Goal: Check status: Check status

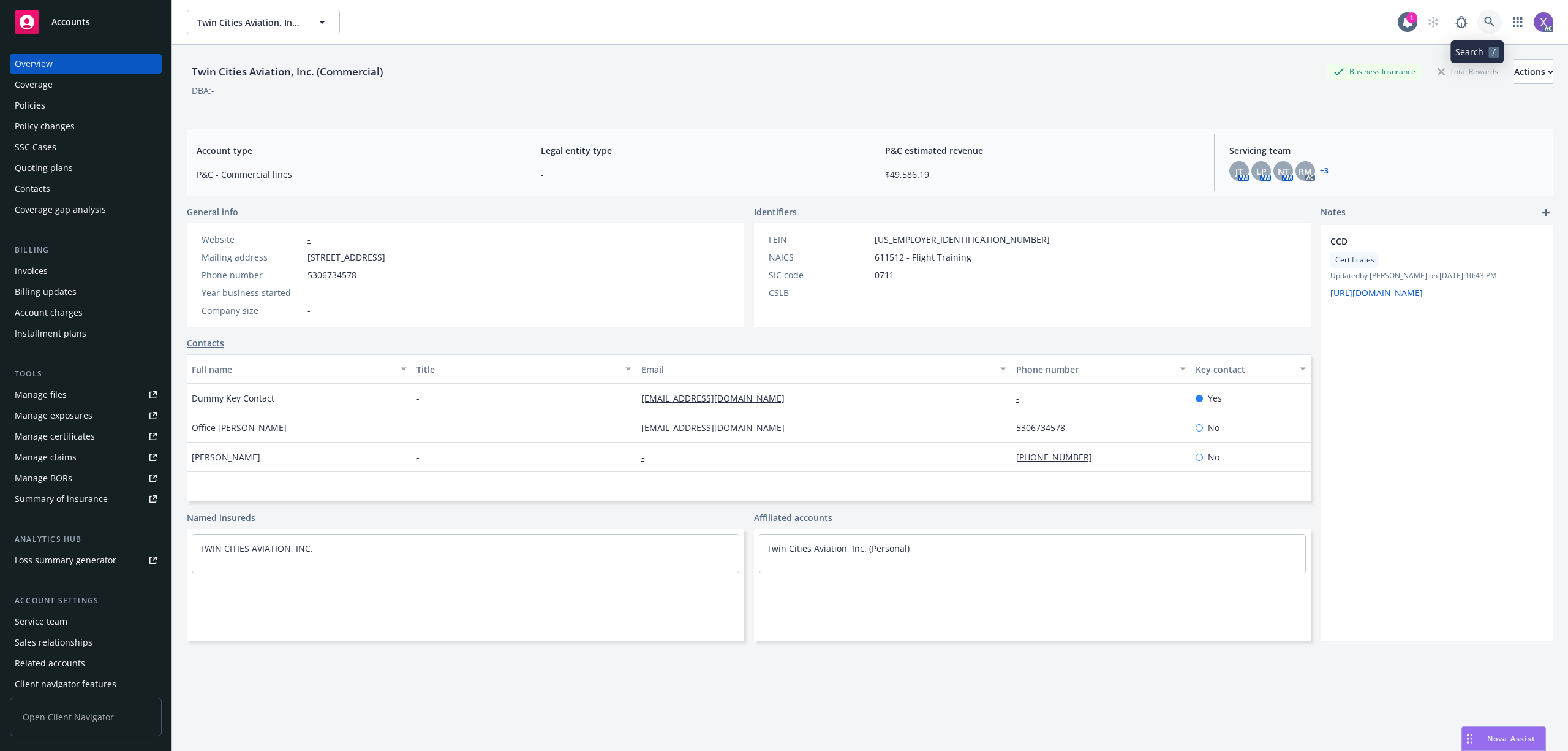
click at [1485, 20] on icon at bounding box center [1490, 22] width 11 height 11
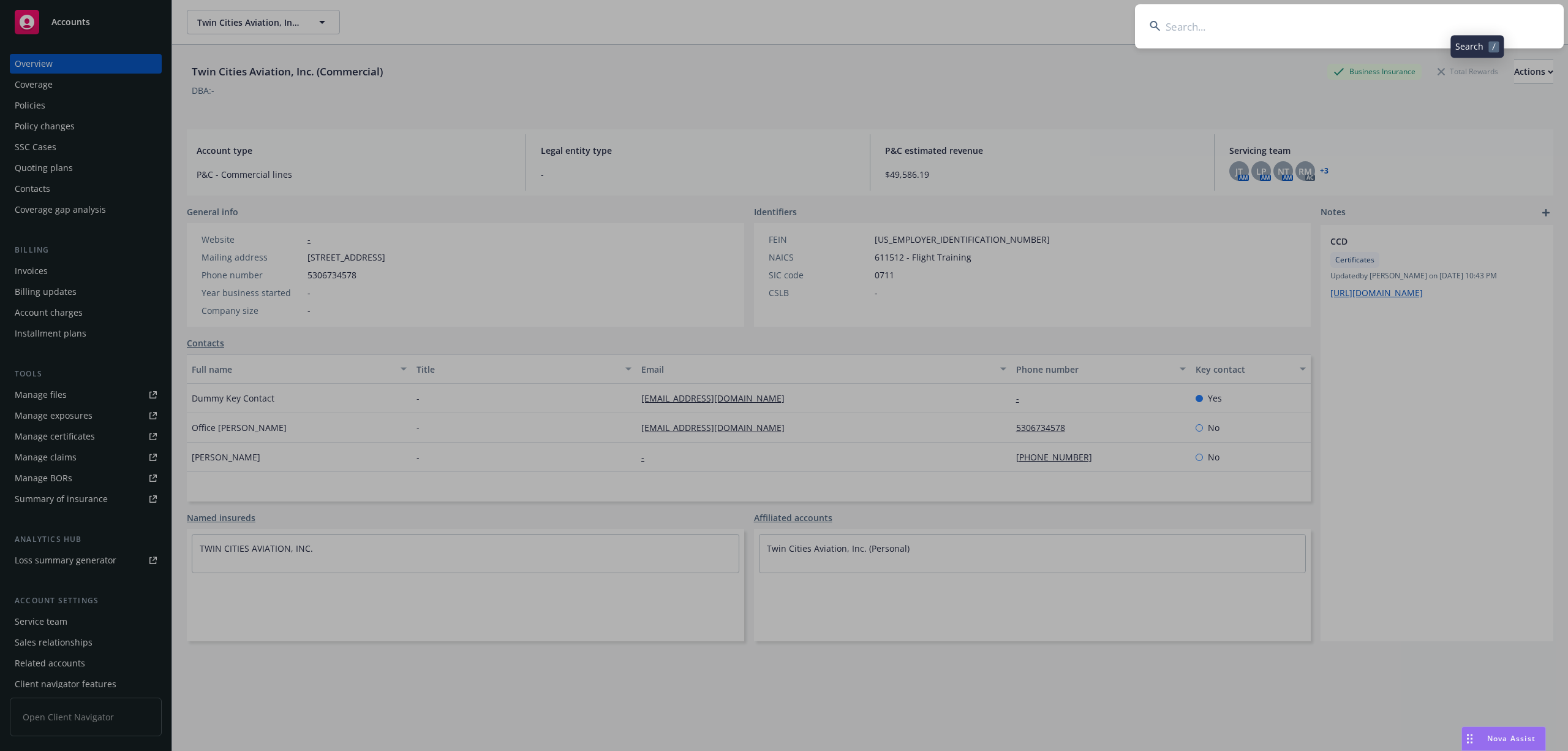
click at [1378, 20] on input at bounding box center [1350, 26] width 429 height 44
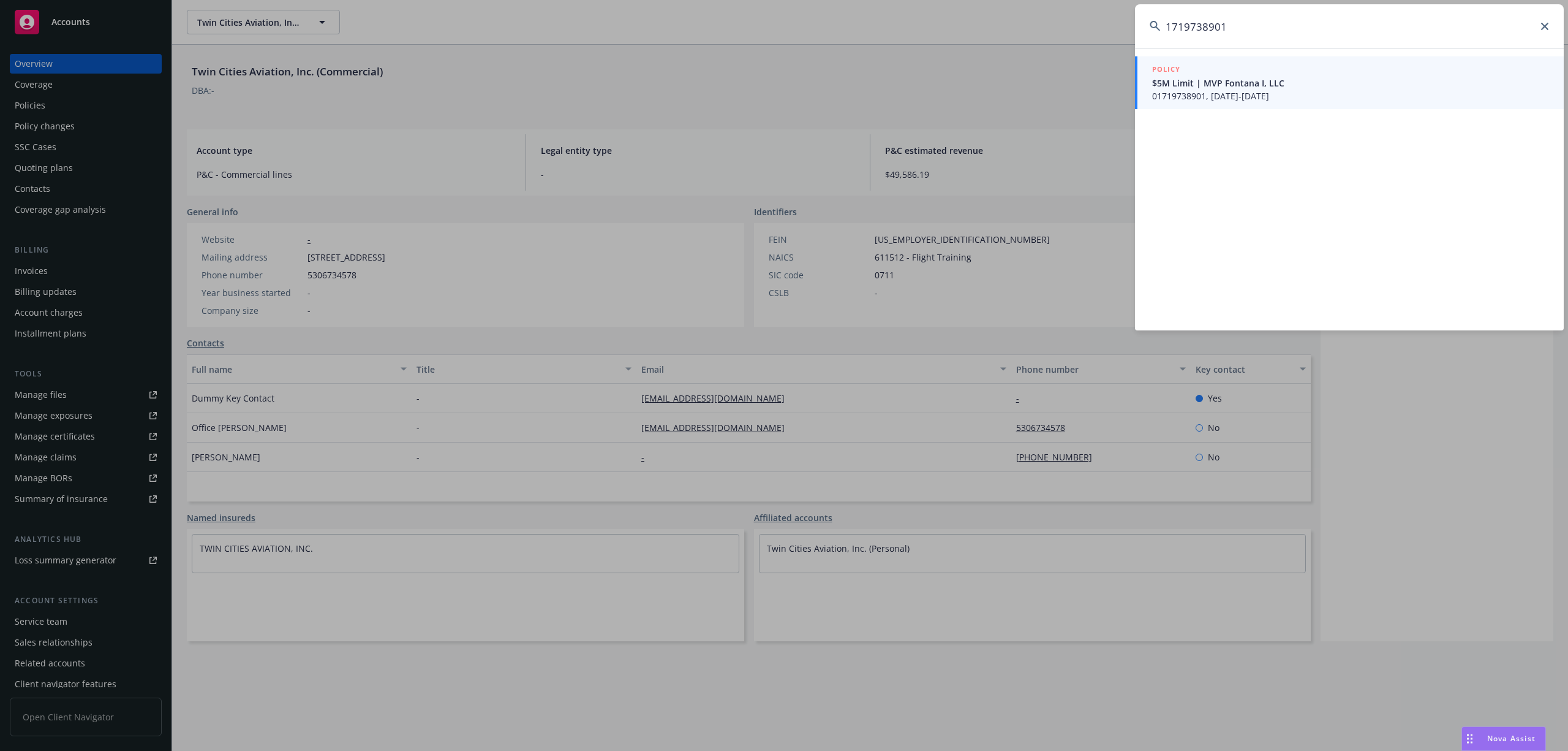
type input "1719738901"
click at [1248, 93] on span "01719738901, [DATE]-[DATE]" at bounding box center [1351, 96] width 397 height 13
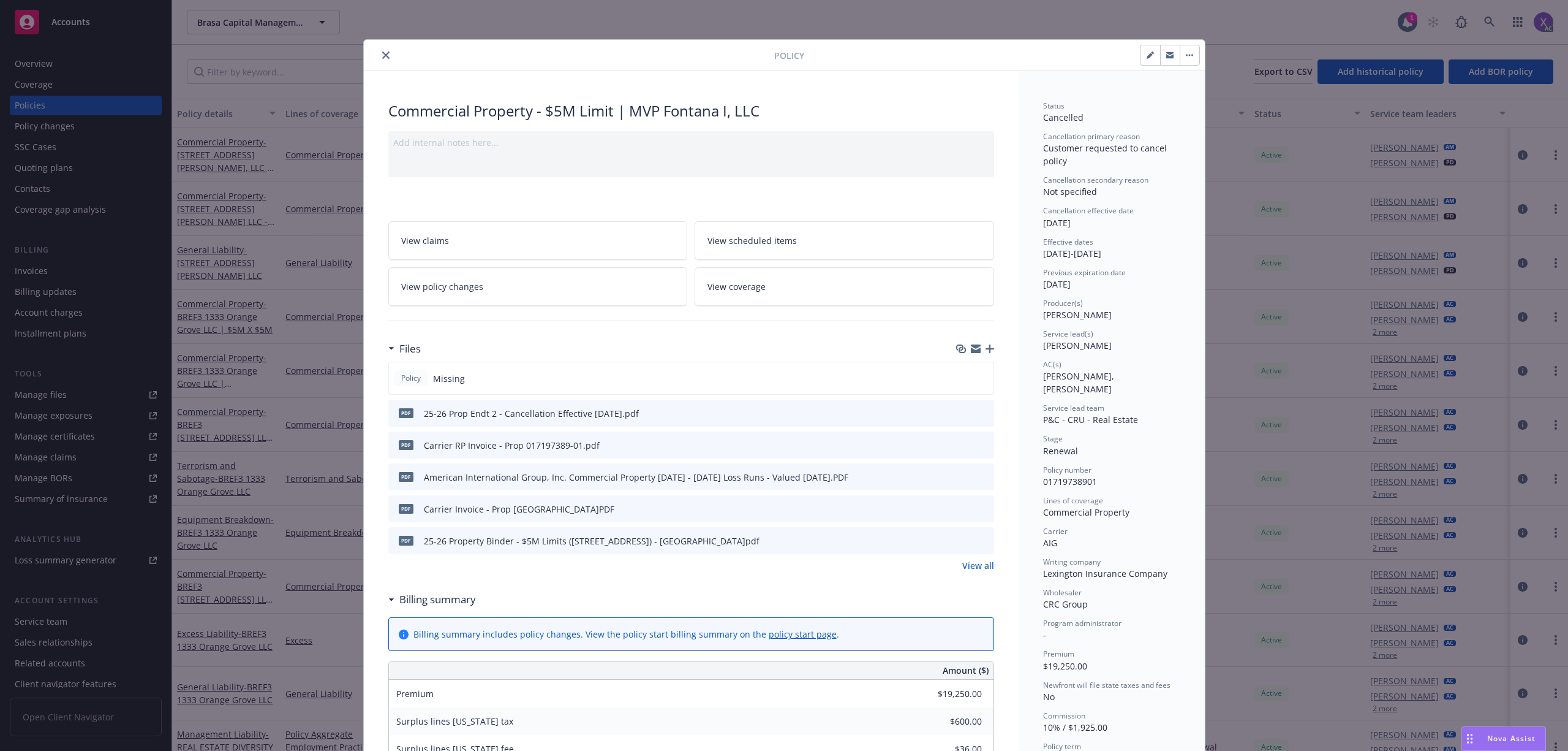
click at [382, 57] on icon "close" at bounding box center [385, 54] width 7 height 7
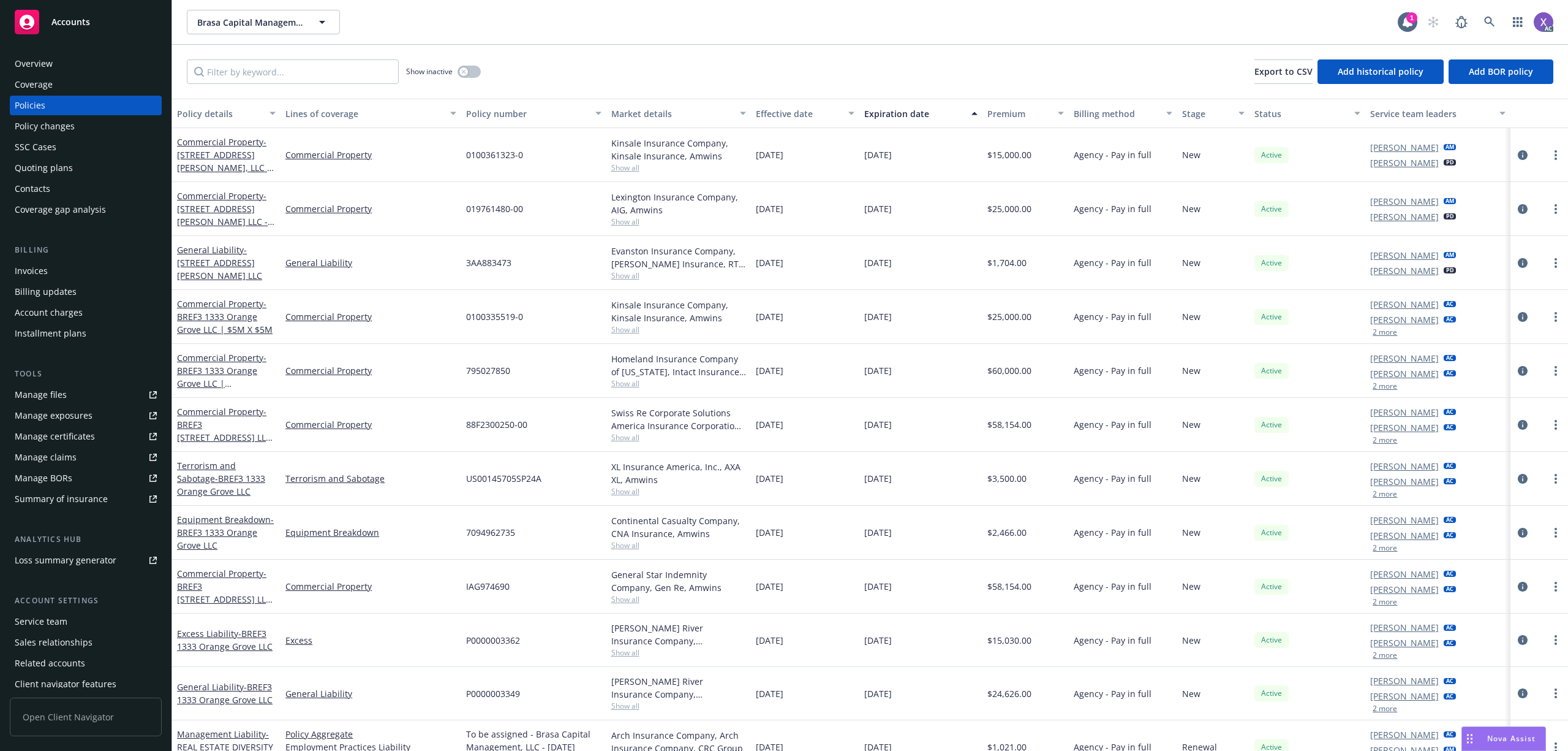
click at [44, 266] on div "Invoices" at bounding box center [31, 271] width 33 height 20
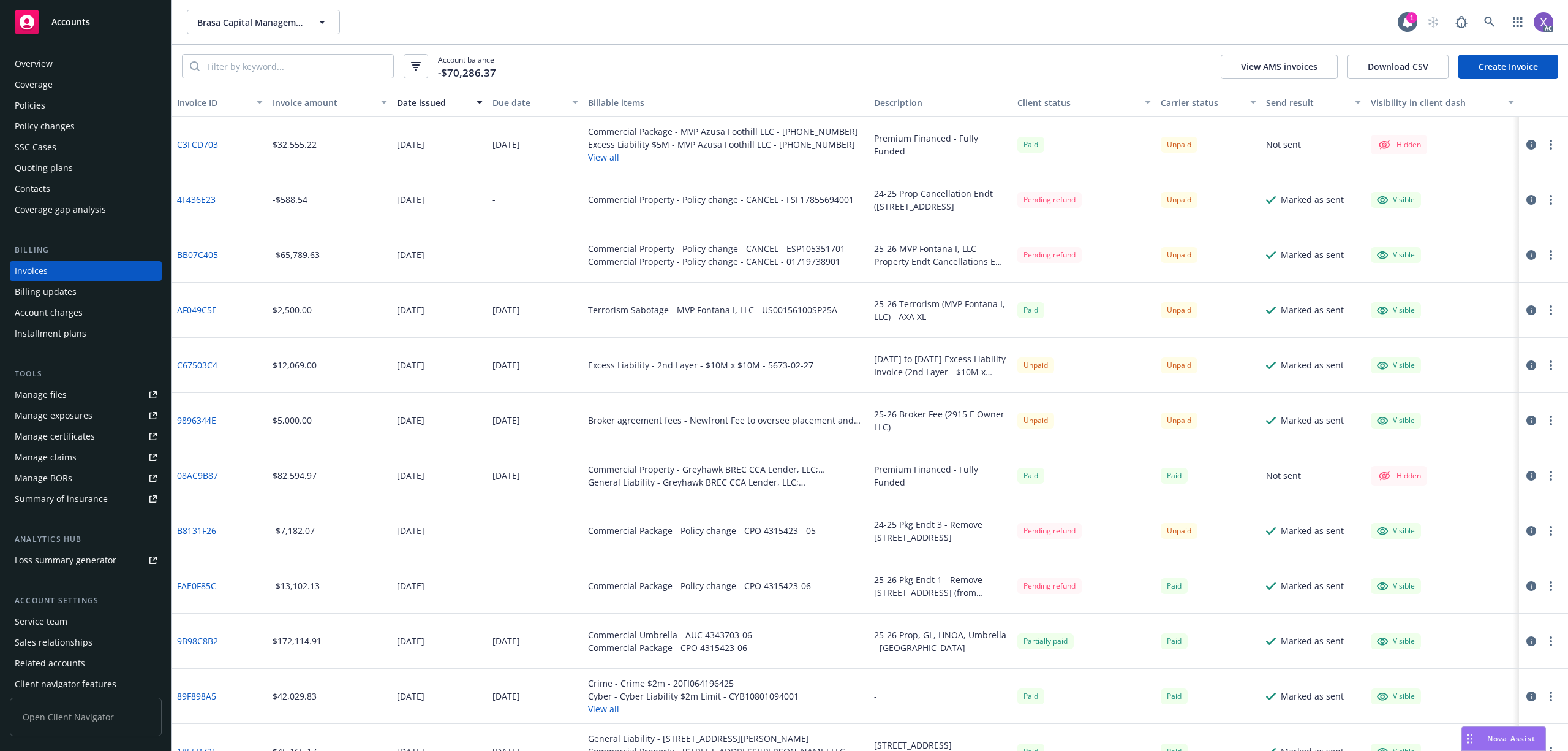
click at [185, 253] on link "BB07C405" at bounding box center [198, 254] width 41 height 13
click at [37, 107] on div "Policies" at bounding box center [30, 106] width 31 height 20
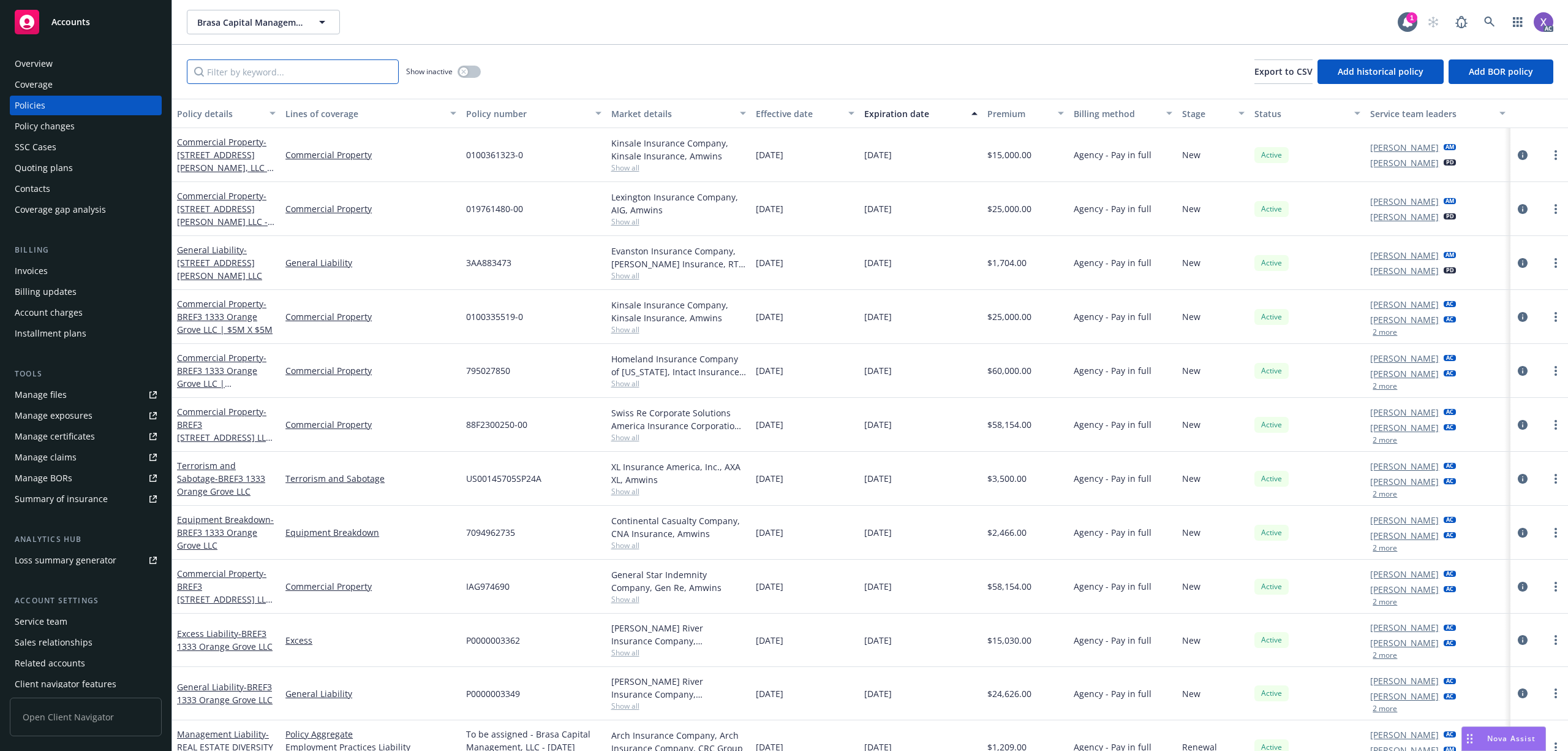
click at [302, 72] on input "Filter by keyword..." at bounding box center [292, 71] width 212 height 25
paste input "ESP1053517-01"
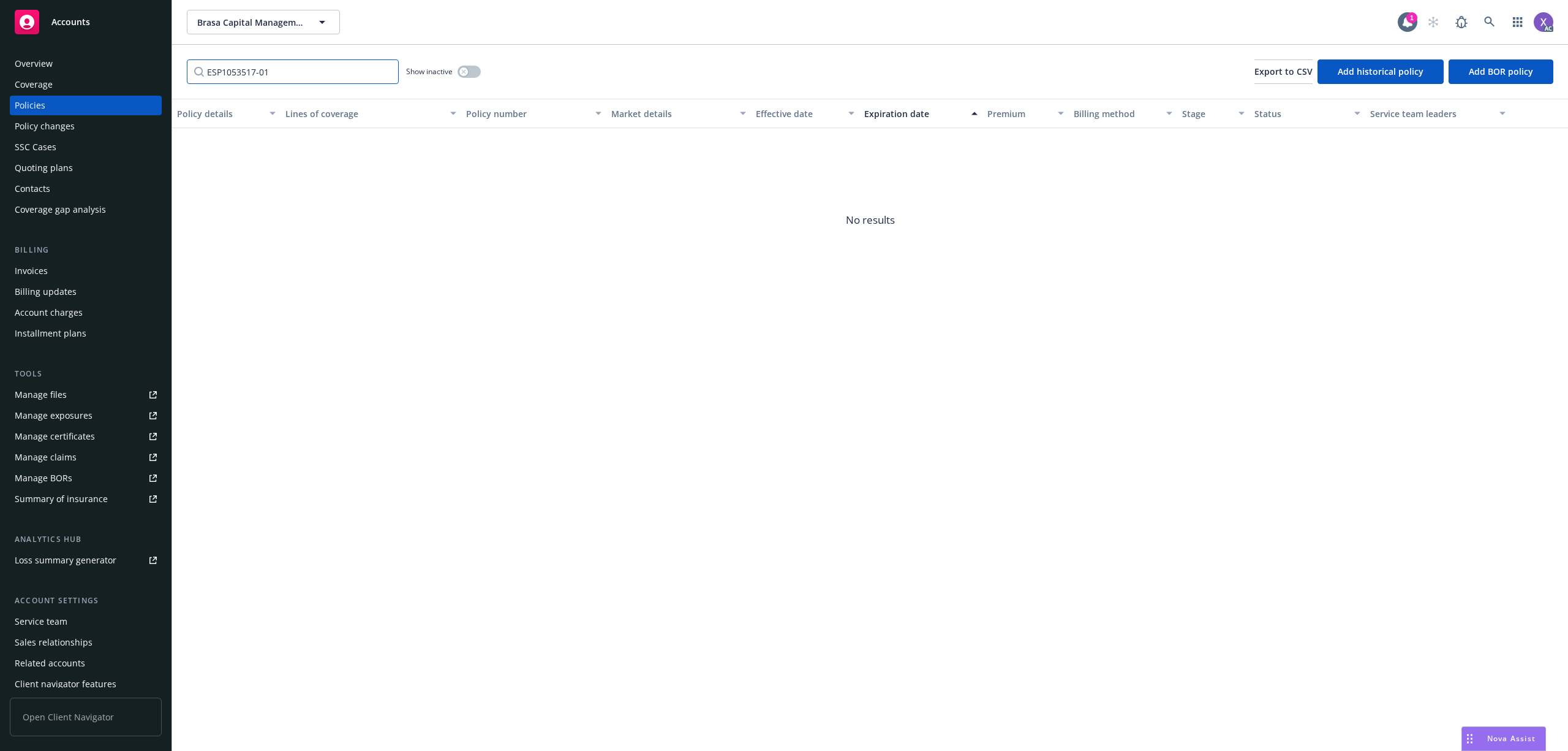
drag, startPoint x: 292, startPoint y: 77, endPoint x: 128, endPoint y: 77, distance: 164.0
click at [128, 77] on div "Accounts Overview Coverage Policies Policy changes SSC Cases Quoting plans Cont…" at bounding box center [784, 376] width 1568 height 751
paste input "017197389"
click at [304, 70] on input "01719738901" at bounding box center [292, 71] width 212 height 25
type input "017197389"
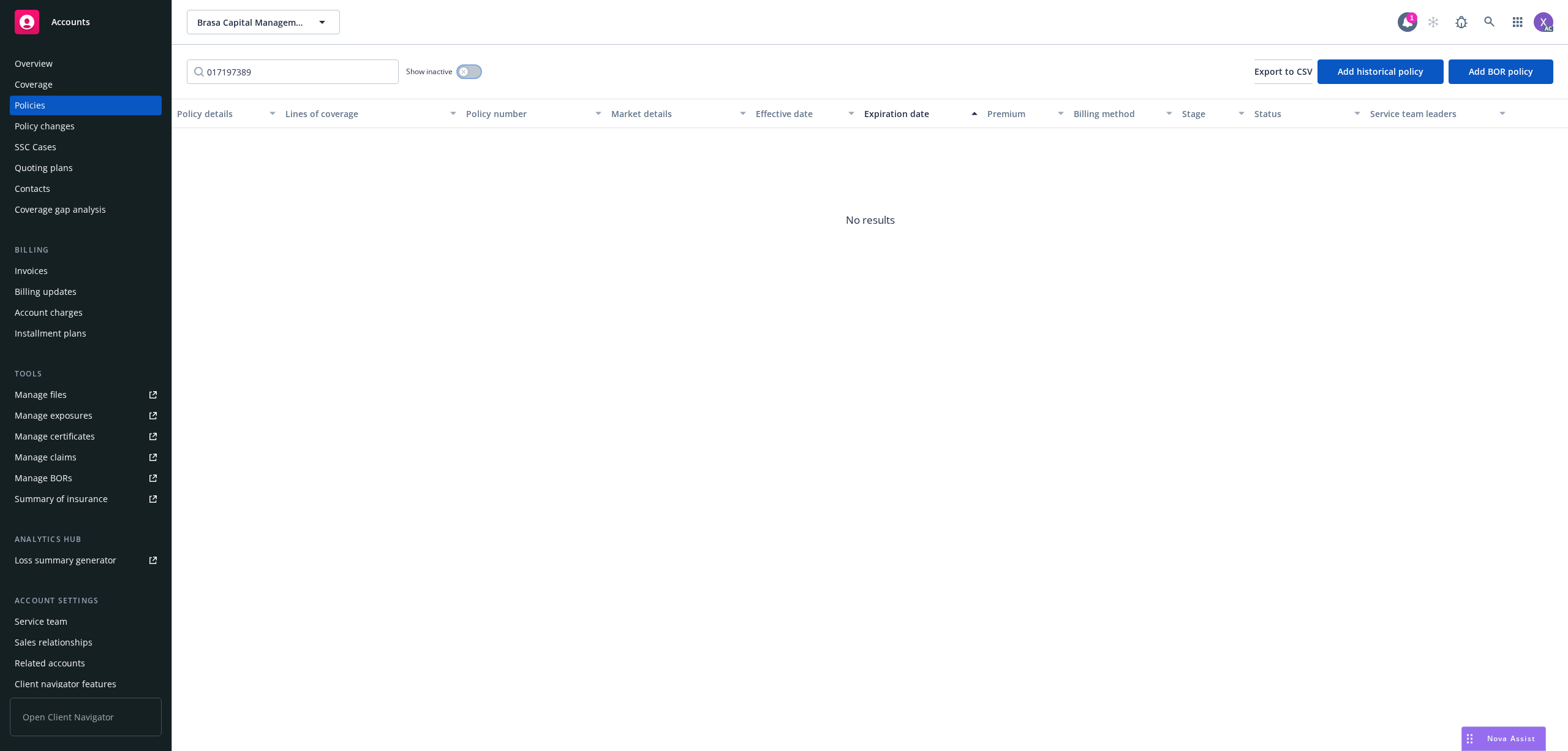
click at [474, 76] on button "button" at bounding box center [469, 71] width 24 height 12
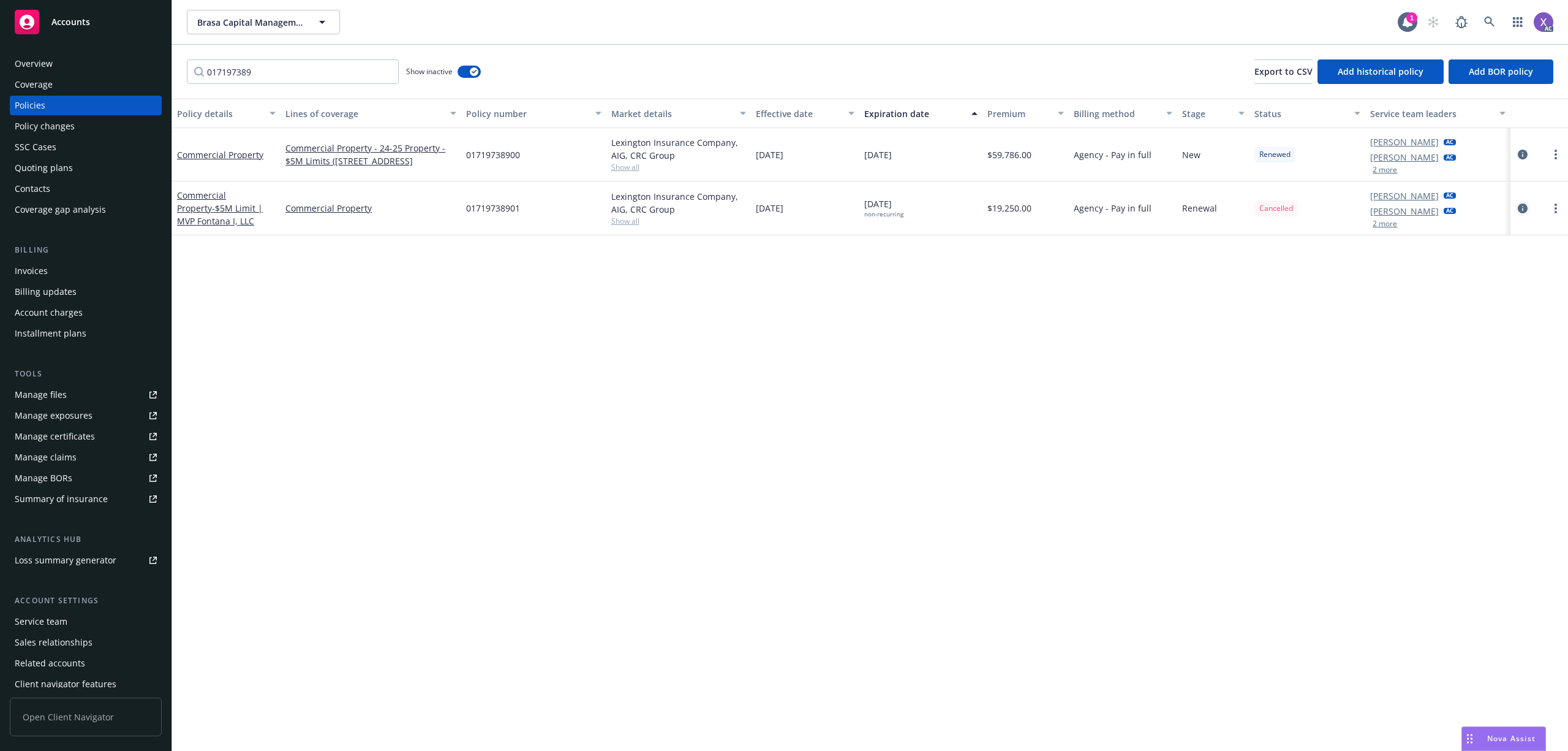
click at [1527, 205] on icon "circleInformation" at bounding box center [1524, 209] width 10 height 10
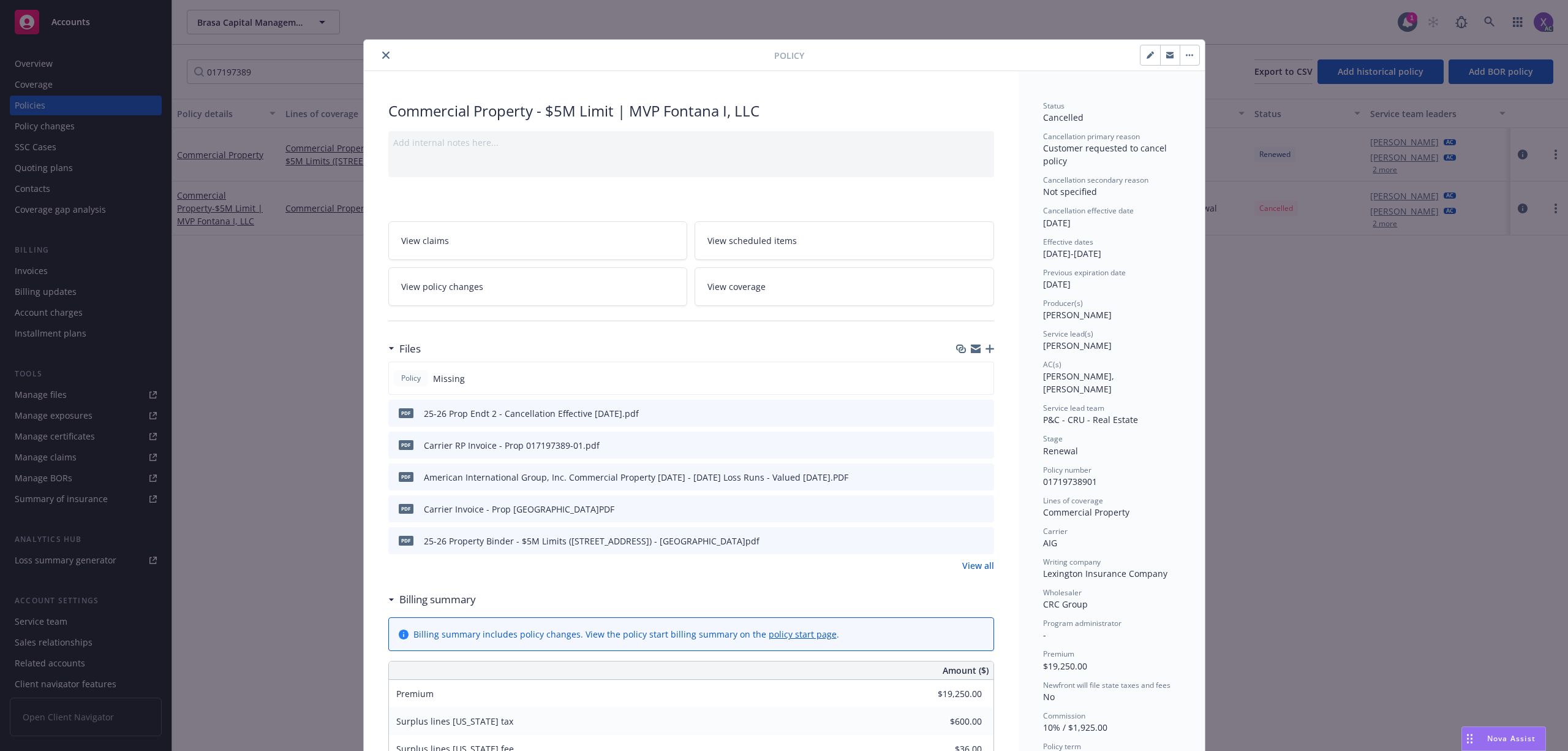
click at [383, 54] on button "close" at bounding box center [385, 54] width 15 height 15
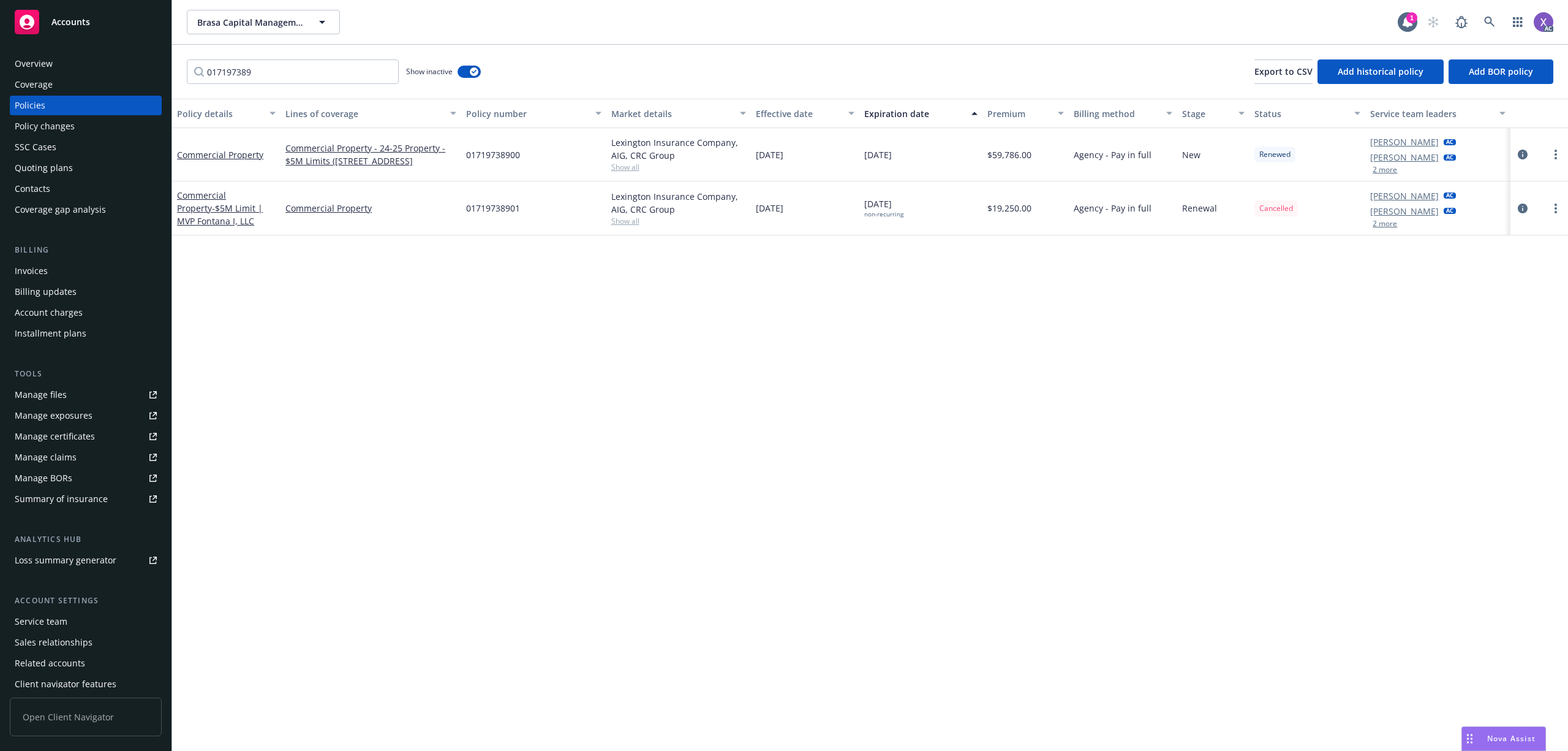
click at [38, 68] on div "Overview" at bounding box center [34, 64] width 38 height 20
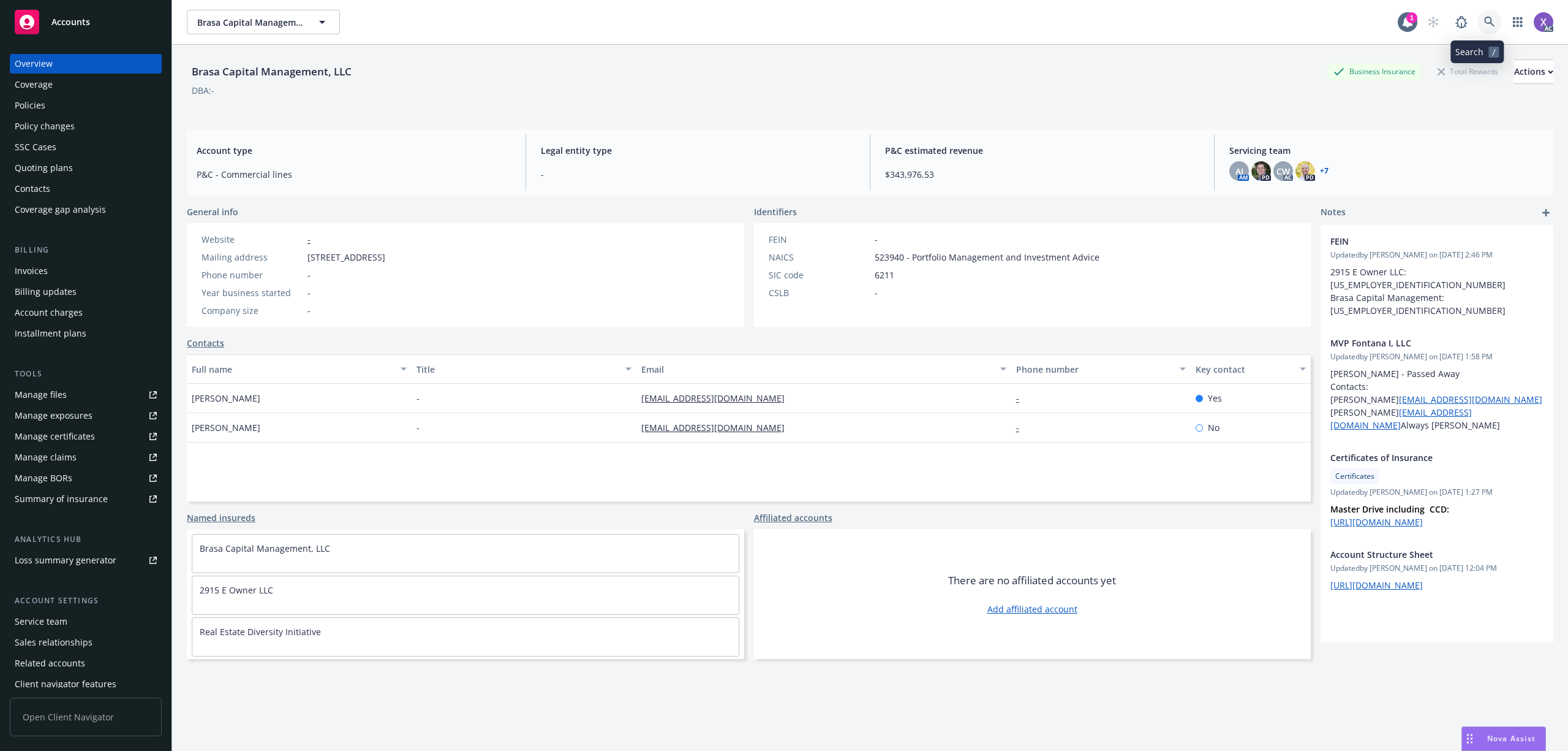
click at [1486, 21] on link at bounding box center [1490, 22] width 25 height 25
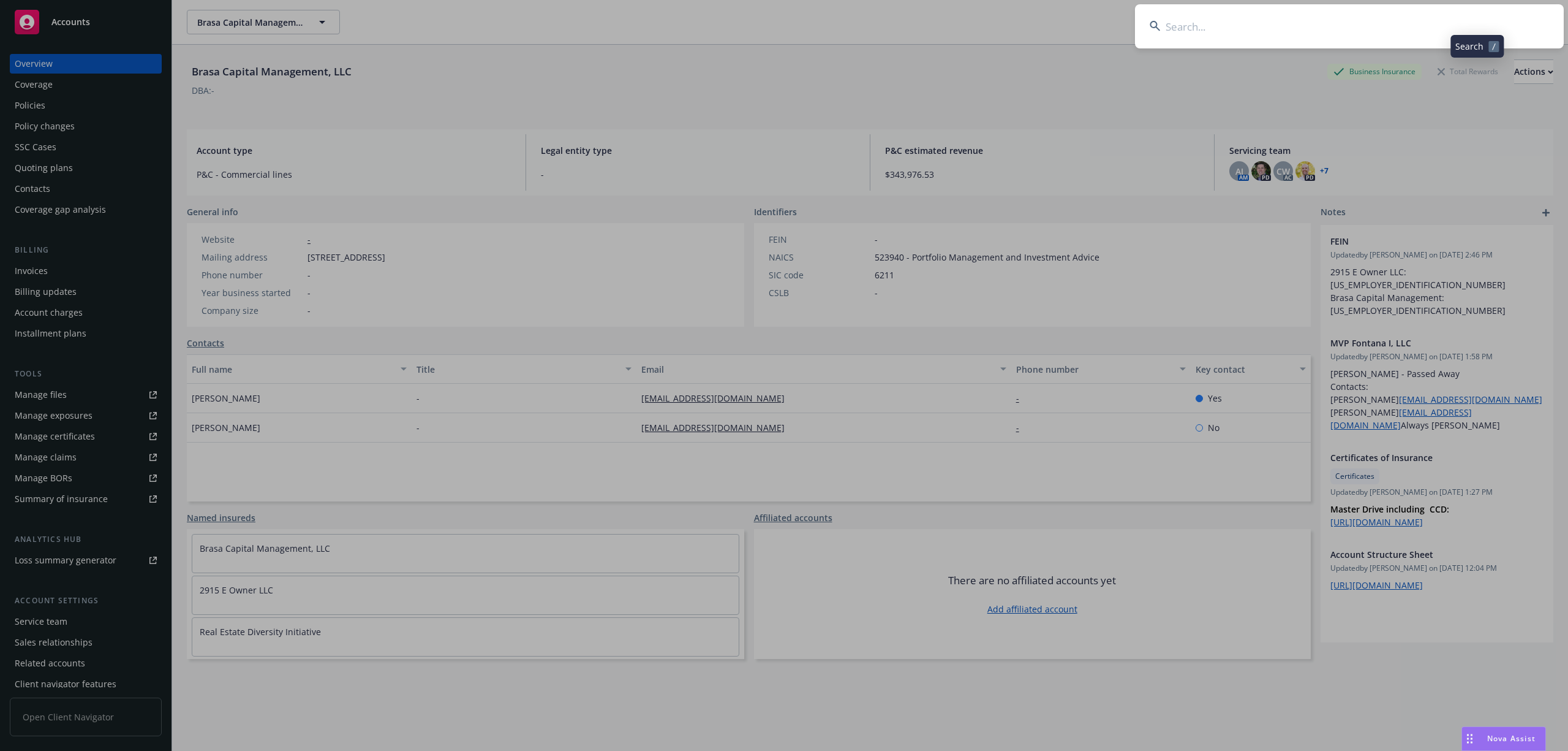
click at [1354, 24] on input at bounding box center [1350, 26] width 429 height 44
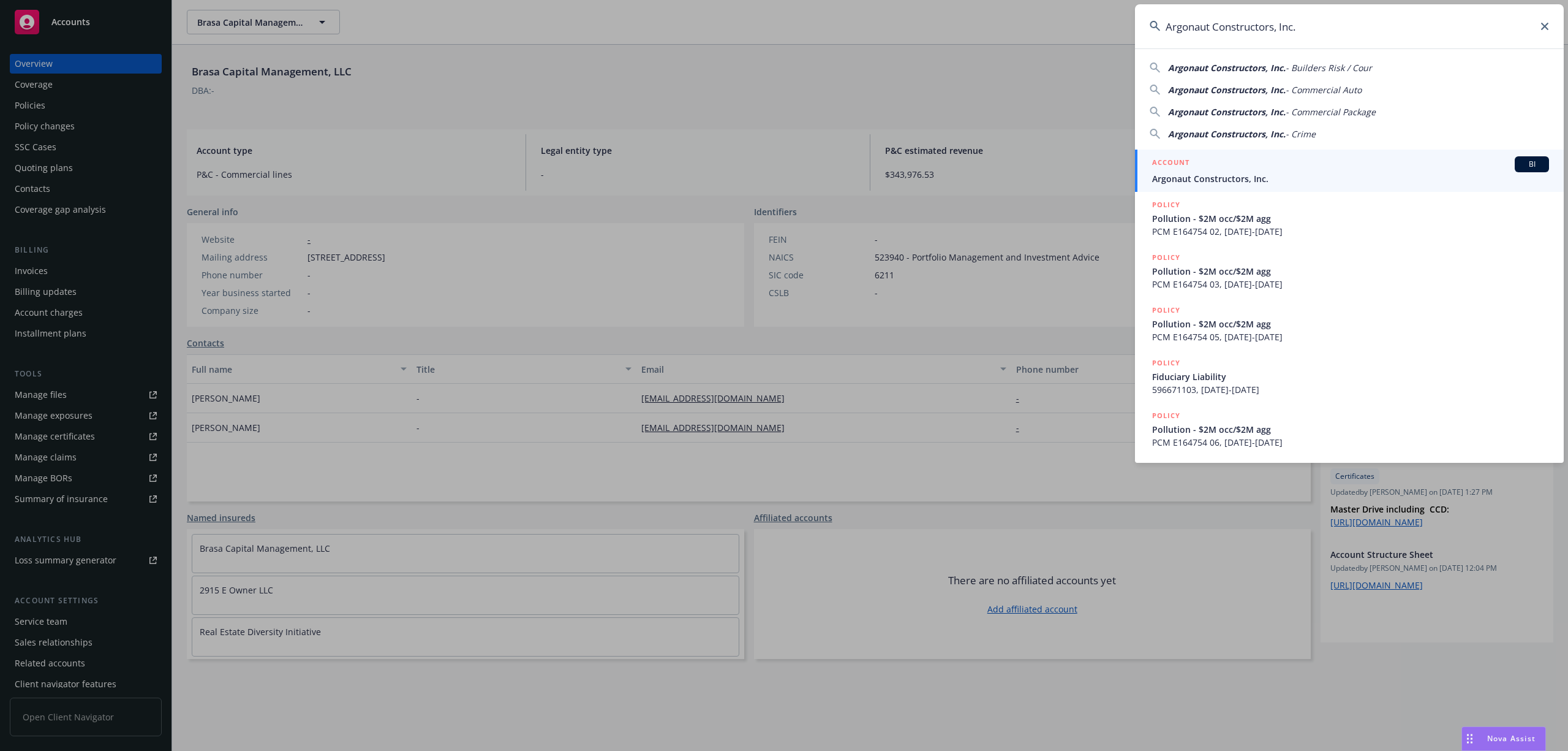
type input "Argonaut Constructors, Inc."
click at [1230, 170] on div "ACCOUNT BI" at bounding box center [1351, 164] width 397 height 16
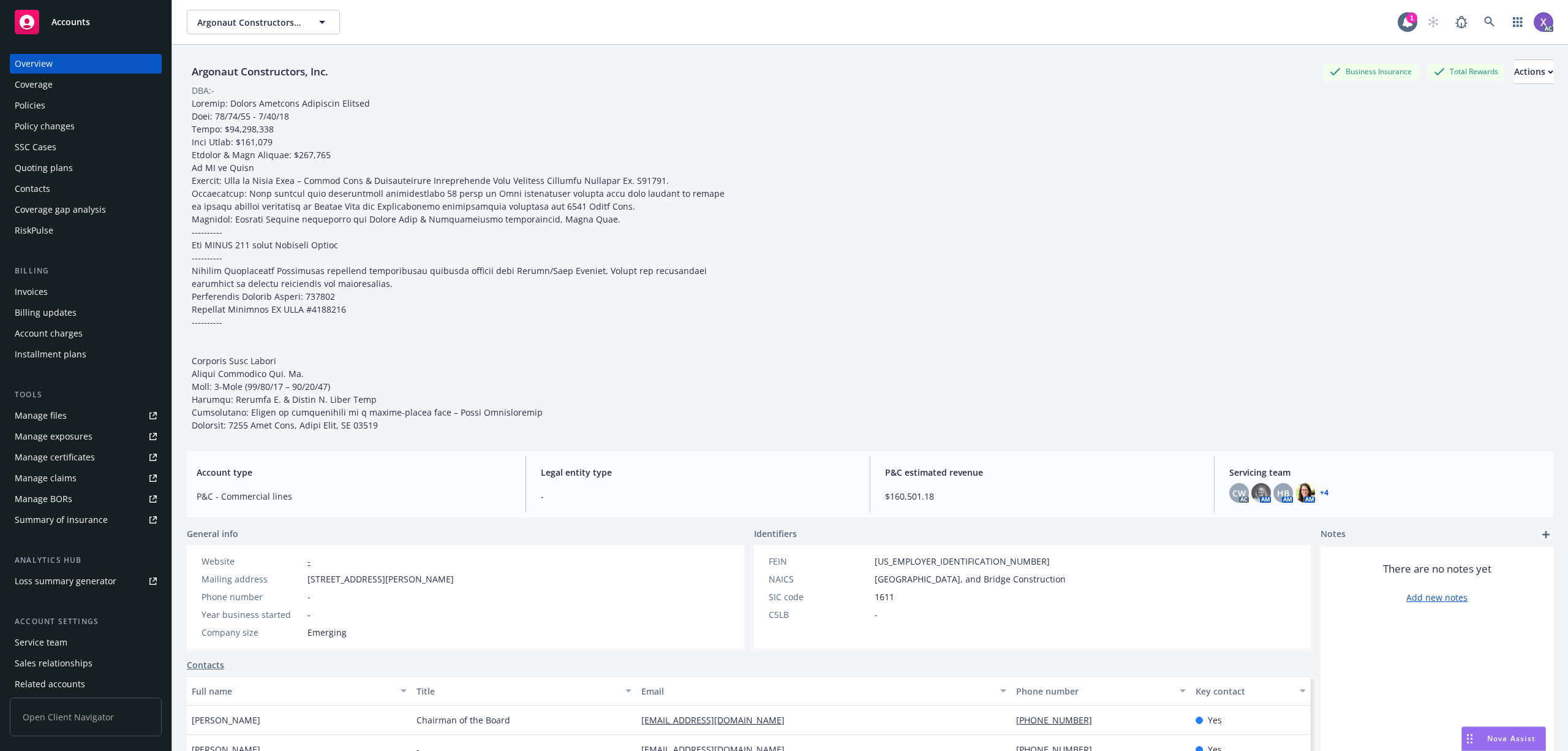
click at [36, 294] on div "Invoices" at bounding box center [31, 292] width 33 height 20
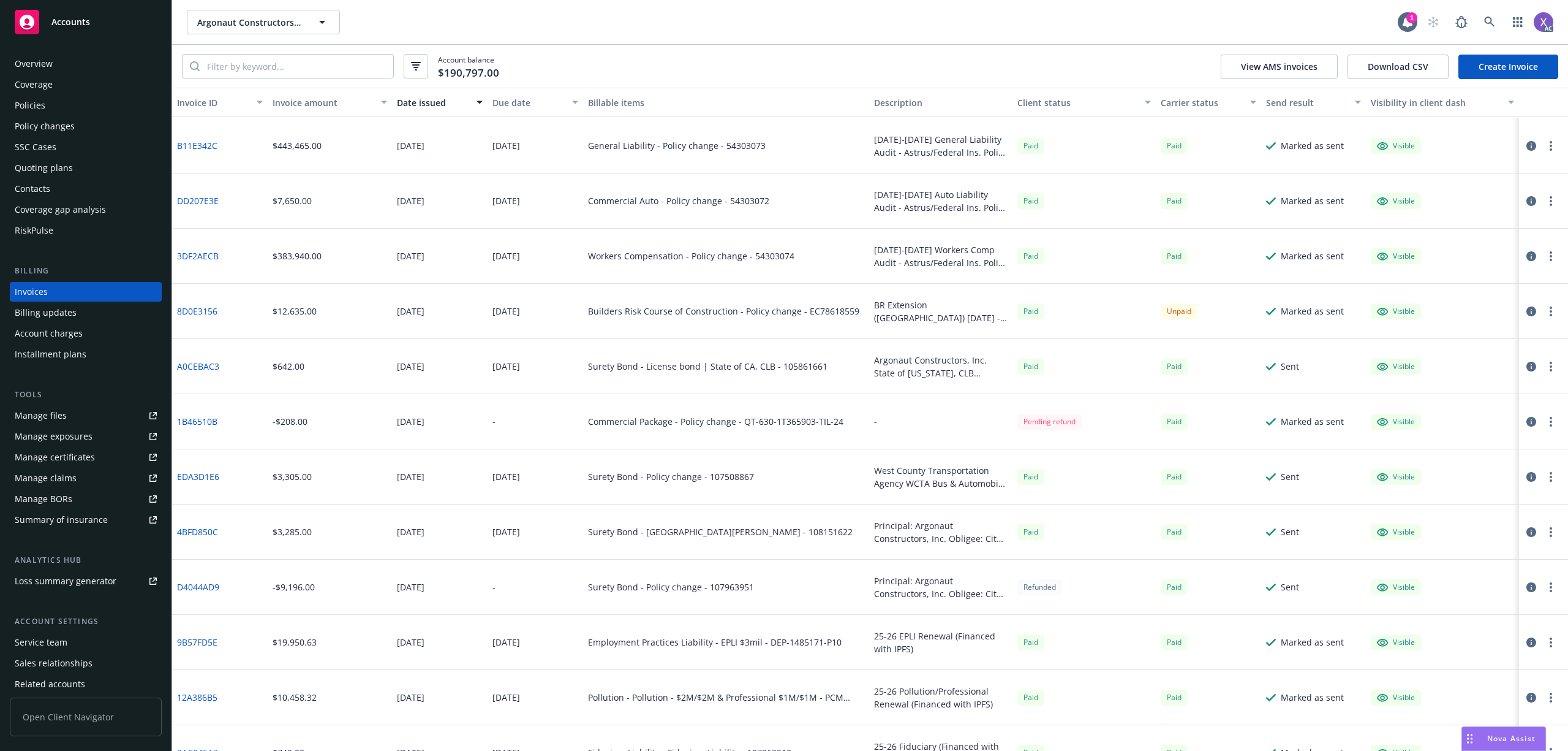
scroll to position [1225, 0]
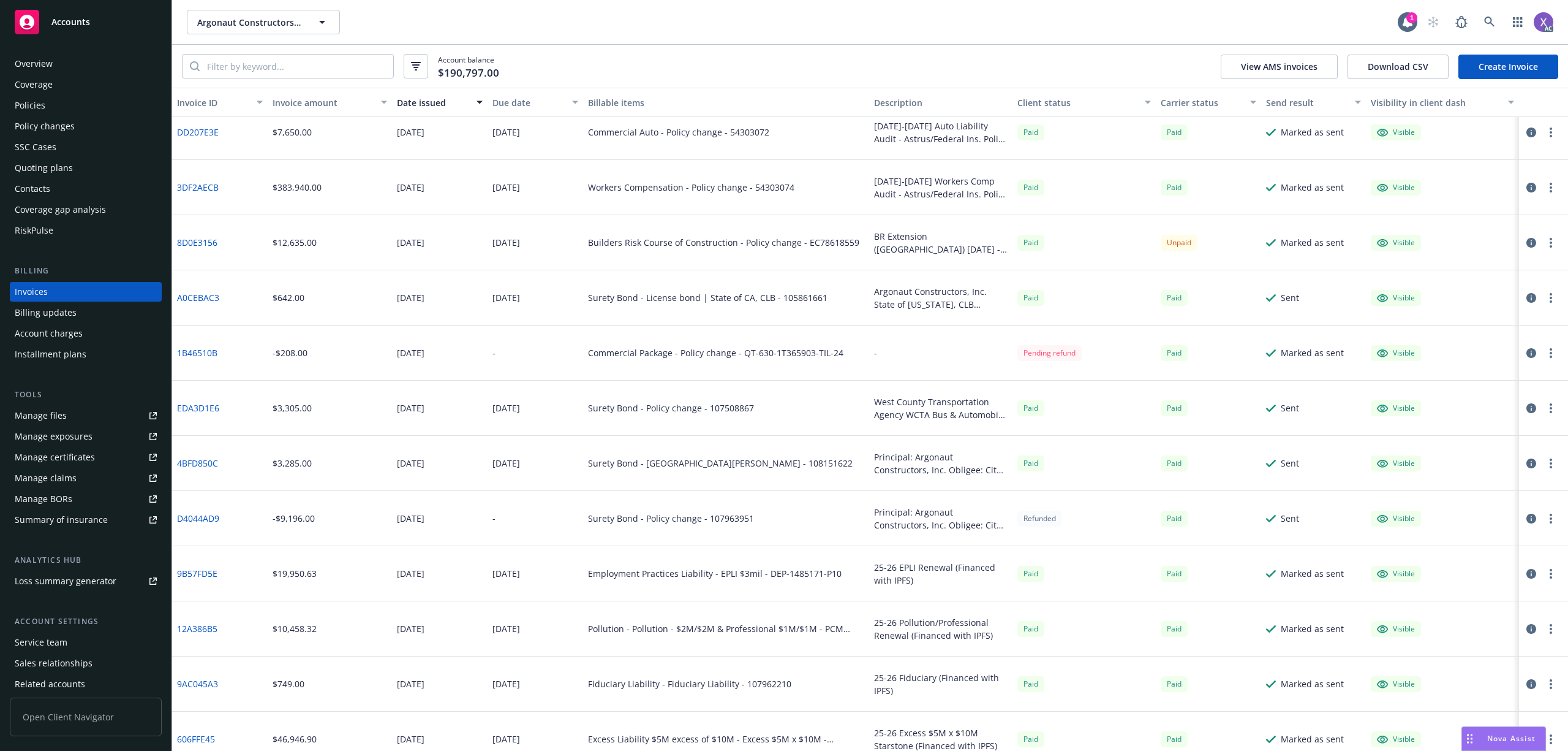
click at [1527, 354] on icon "button" at bounding box center [1531, 353] width 10 height 10
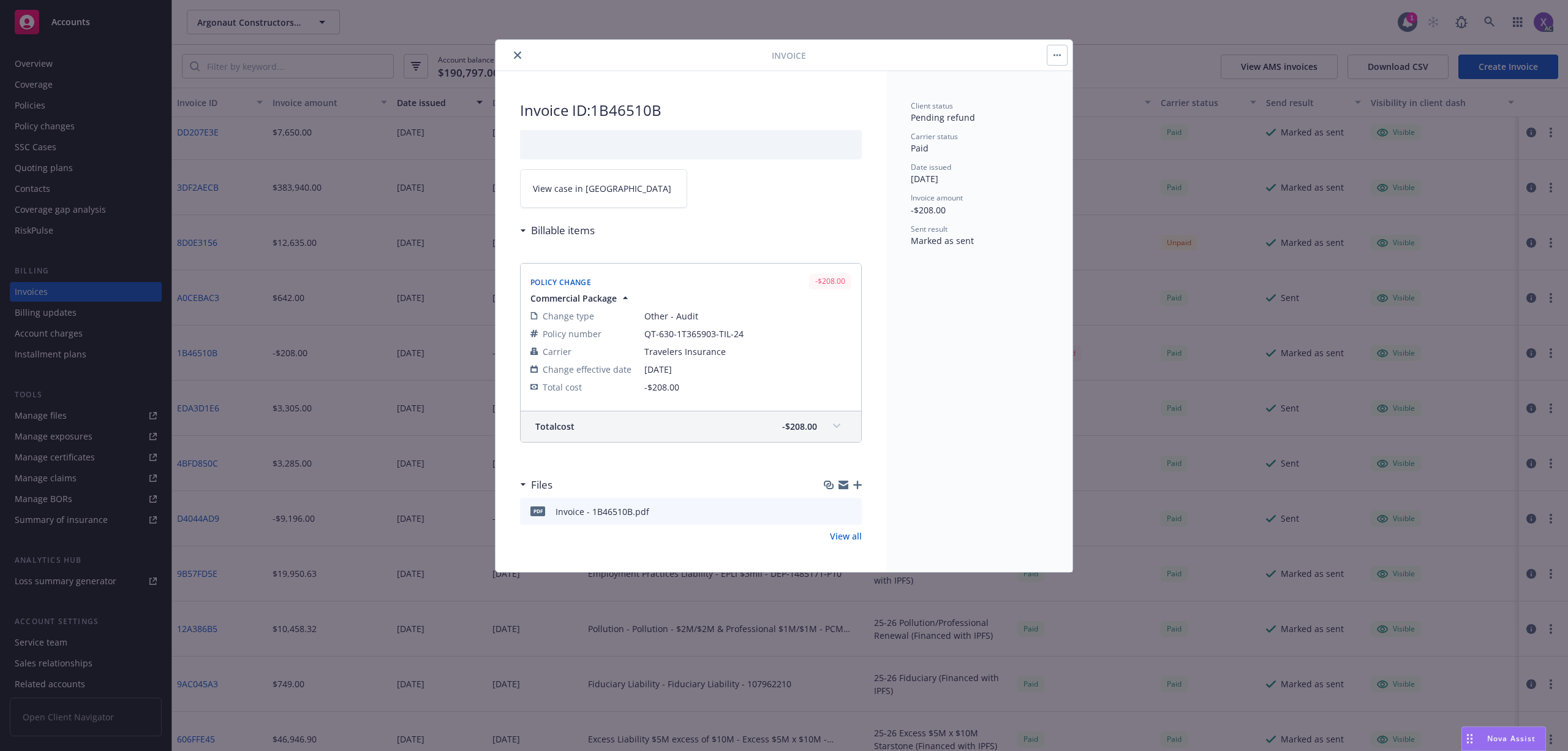
click at [601, 187] on link "View case in [GEOGRAPHIC_DATA]" at bounding box center [603, 188] width 167 height 39
click at [521, 57] on icon "close" at bounding box center [517, 54] width 7 height 7
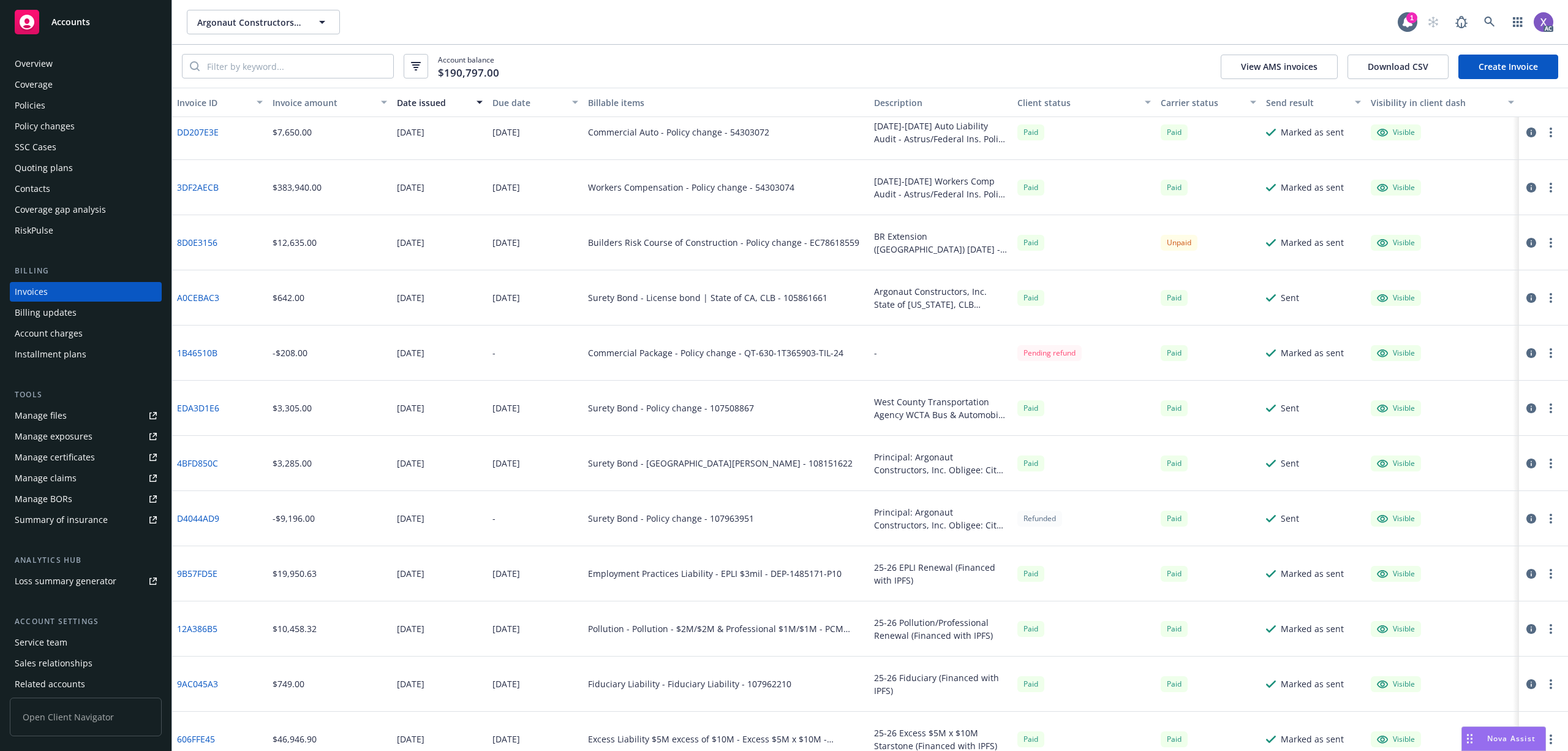
click at [748, 362] on div "Commercial Package - Policy change - QT-630-1T365903-TIL-24" at bounding box center [726, 353] width 287 height 55
click at [1527, 354] on icon "button" at bounding box center [1531, 353] width 10 height 10
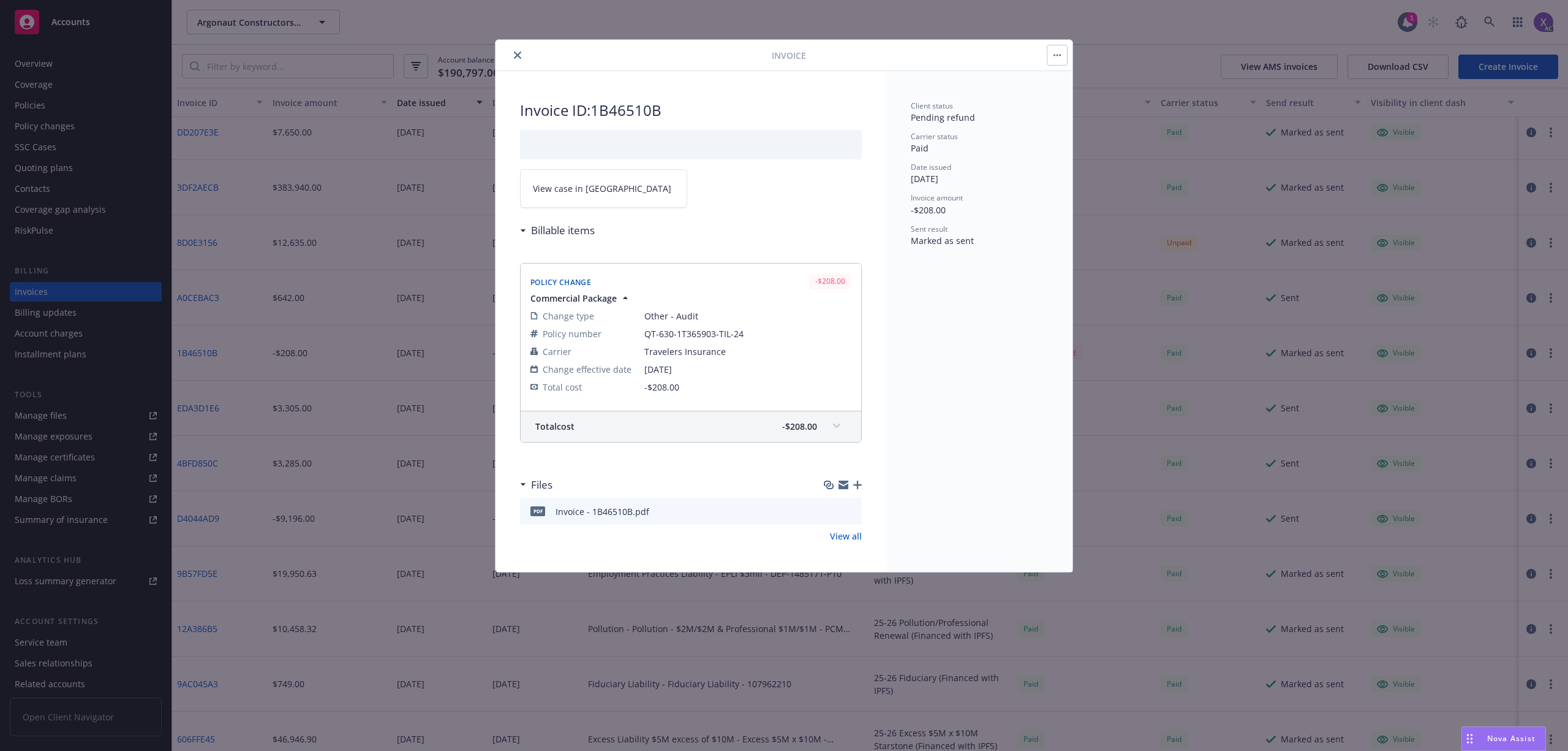
click at [629, 195] on link "View case in [GEOGRAPHIC_DATA]" at bounding box center [603, 188] width 167 height 39
